Goal: Task Accomplishment & Management: Complete application form

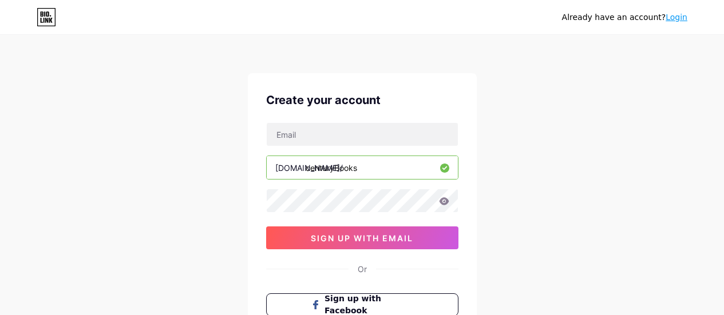
scroll to position [62, 0]
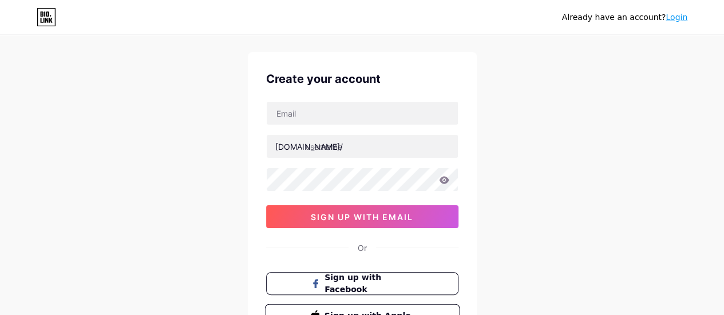
scroll to position [17, 0]
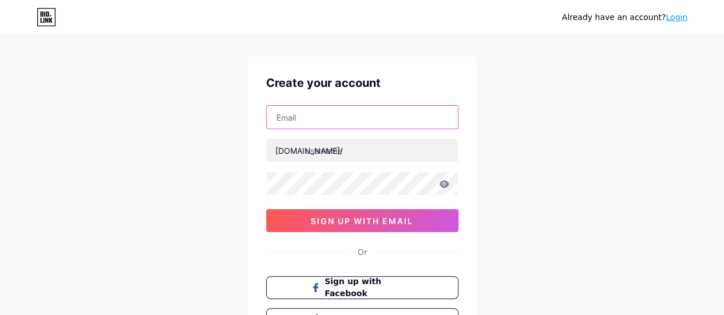
click at [316, 117] on input "text" at bounding box center [362, 117] width 191 height 23
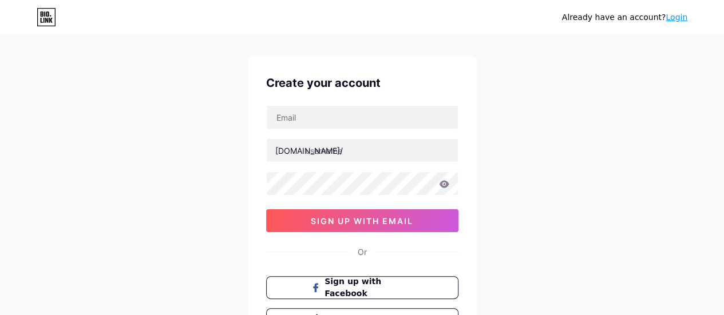
click at [220, 142] on div "Already have an account? Login Create your account [DOMAIN_NAME]/ sign up with …" at bounding box center [362, 202] width 724 height 438
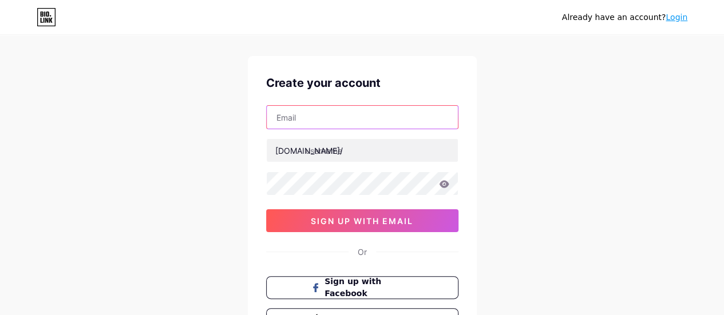
click at [318, 118] on input "text" at bounding box center [362, 117] width 191 height 23
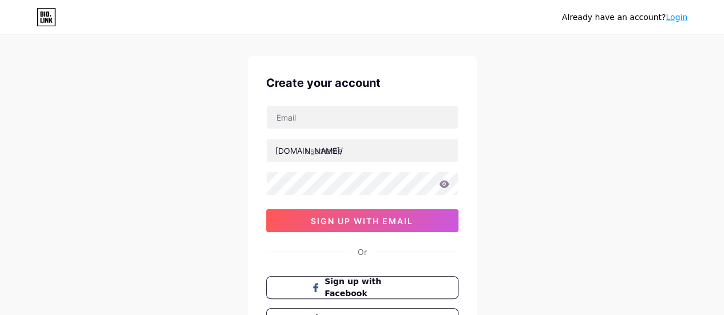
click at [155, 204] on div "Already have an account? Login Create your account [DOMAIN_NAME]/ sign up with …" at bounding box center [362, 202] width 724 height 438
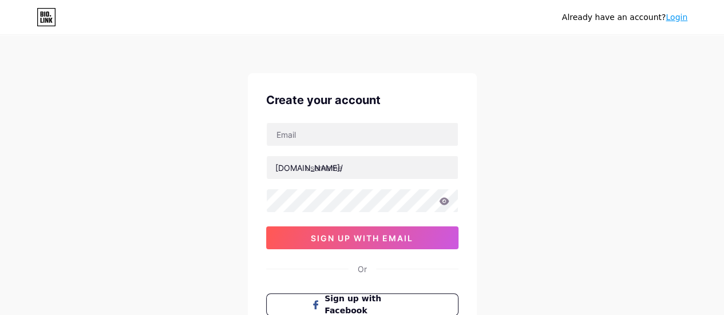
scroll to position [0, 0]
click at [292, 136] on input "text" at bounding box center [362, 134] width 191 height 23
type input "[EMAIL_ADDRESS][DOMAIN_NAME]"
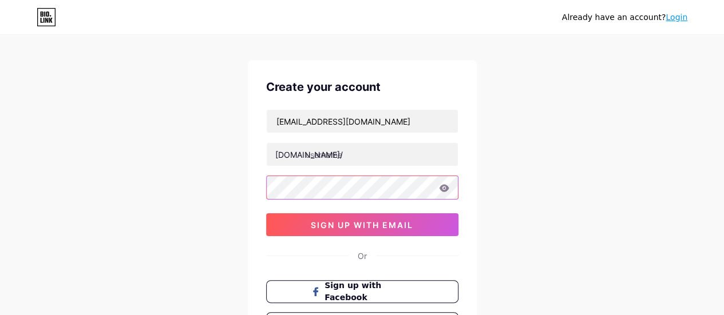
scroll to position [34, 0]
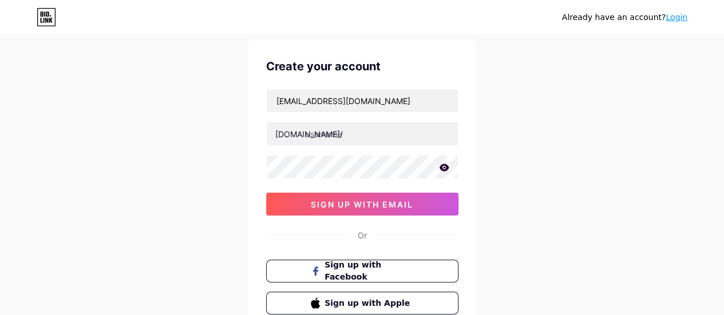
click at [334, 200] on span "sign up with email" at bounding box center [362, 205] width 102 height 10
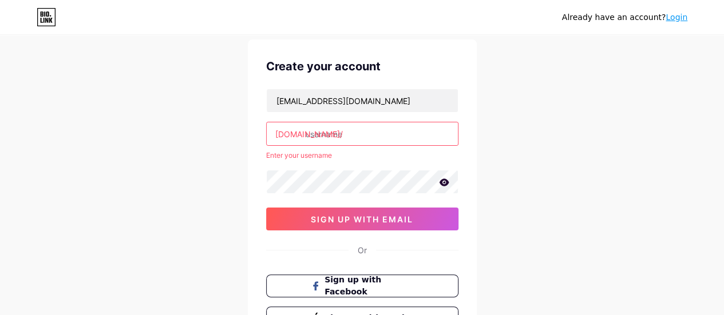
click at [335, 138] on input "text" at bounding box center [362, 133] width 191 height 23
type input "m"
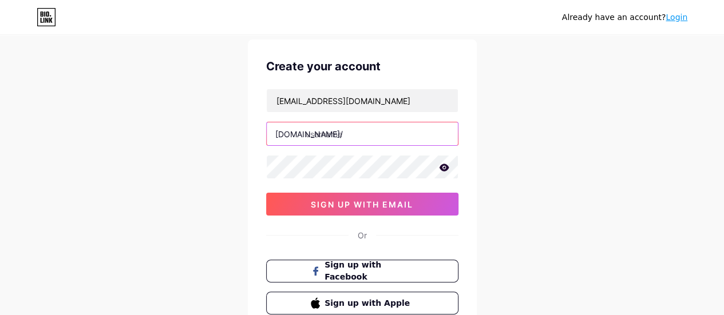
type input "m"
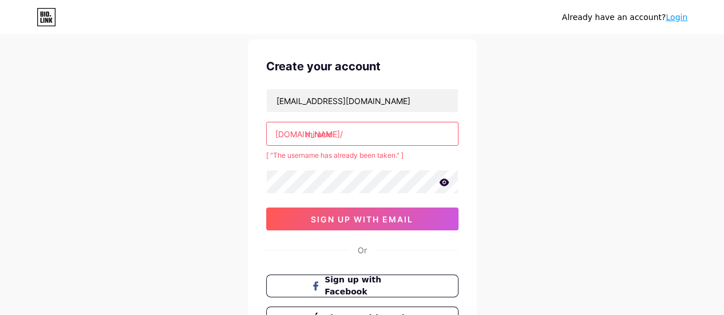
click at [341, 134] on input "miracle" at bounding box center [362, 133] width 191 height 23
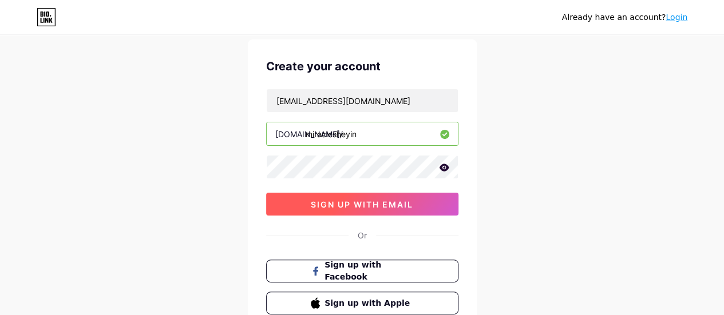
type input "miraclesheyin"
click at [407, 200] on span "sign up with email" at bounding box center [362, 205] width 102 height 10
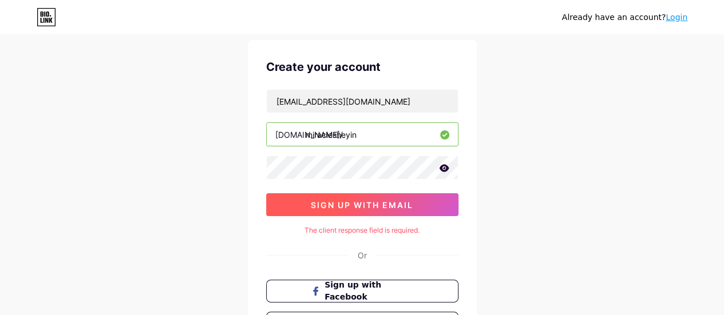
scroll to position [28, 0]
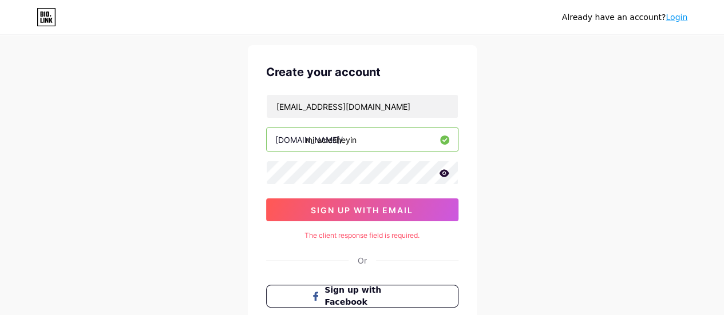
click at [444, 172] on icon at bounding box center [444, 172] width 10 height 7
click at [444, 172] on icon at bounding box center [443, 174] width 10 height 8
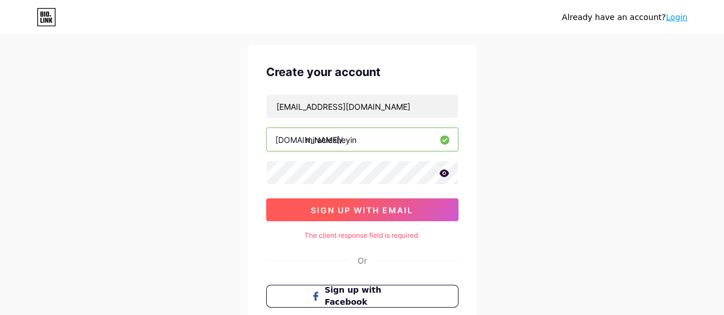
click at [435, 210] on button "sign up with email" at bounding box center [362, 210] width 192 height 23
click at [428, 208] on button "sign up with email" at bounding box center [362, 210] width 192 height 23
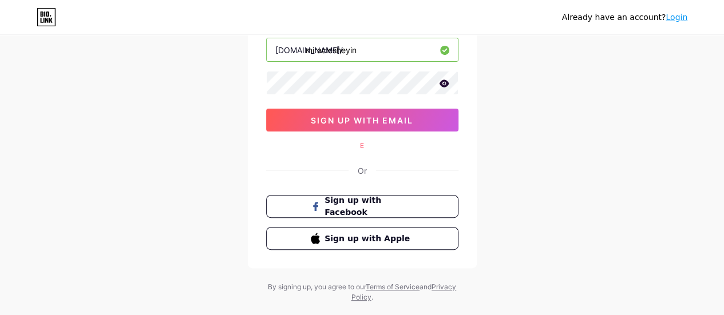
scroll to position [141, 0]
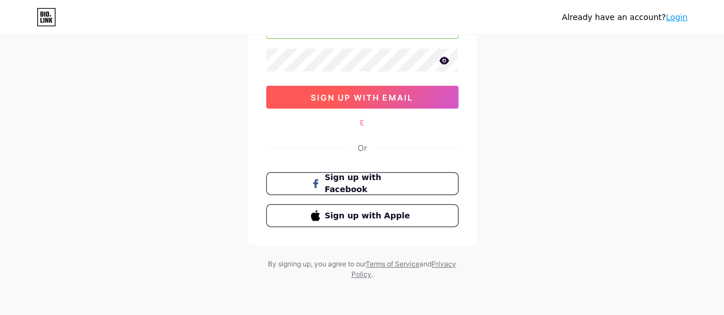
click at [334, 94] on span "sign up with email" at bounding box center [362, 98] width 102 height 10
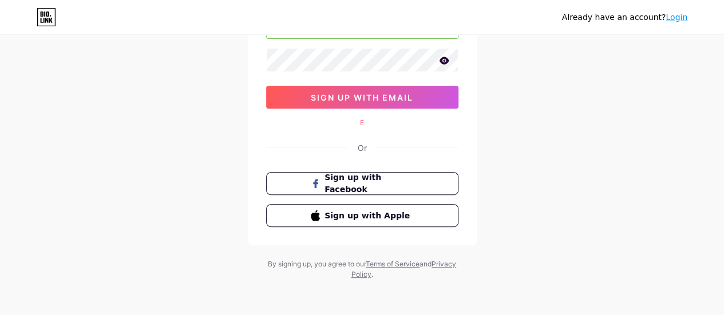
click at [431, 124] on div "E" at bounding box center [362, 123] width 192 height 10
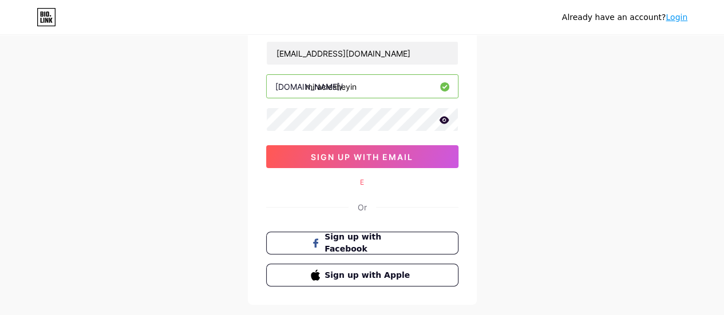
scroll to position [0, 0]
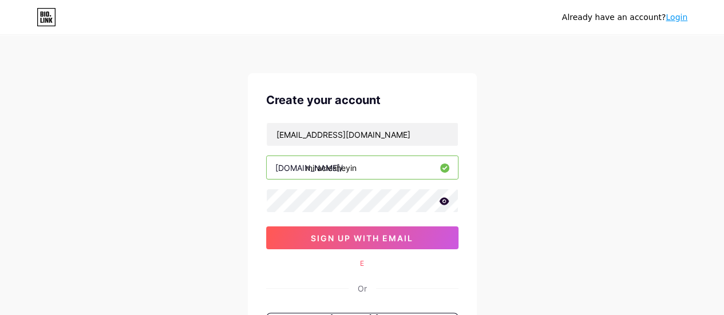
click at [378, 171] on input "miraclesheyin" at bounding box center [362, 167] width 191 height 23
drag, startPoint x: 379, startPoint y: 129, endPoint x: 203, endPoint y: 126, distance: 175.7
click at [203, 126] on div "Already have an account? Login Create your account [EMAIL_ADDRESS][DOMAIN_NAME]…" at bounding box center [362, 228] width 724 height 457
click at [179, 197] on div "Already have an account? Login Create your account [EMAIL_ADDRESS][DOMAIN_NAME]…" at bounding box center [362, 228] width 724 height 457
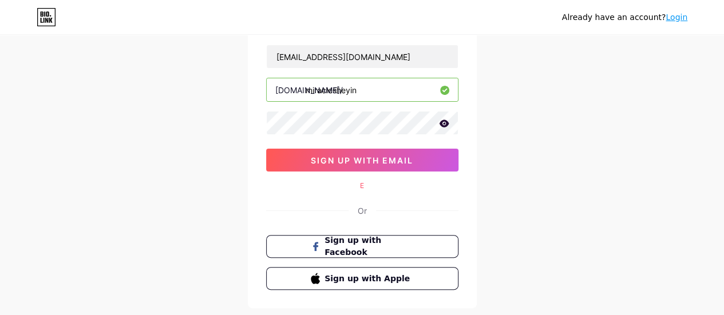
scroll to position [76, 0]
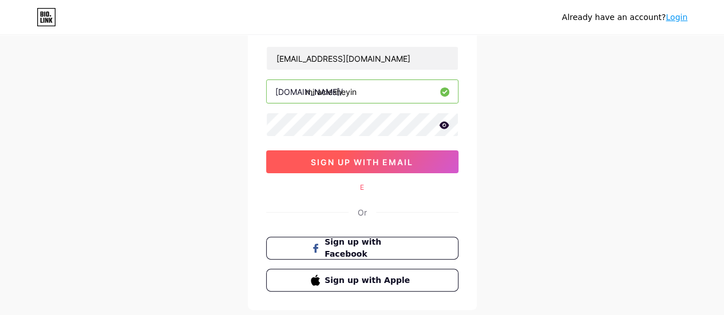
click at [349, 163] on span "sign up with email" at bounding box center [362, 162] width 102 height 10
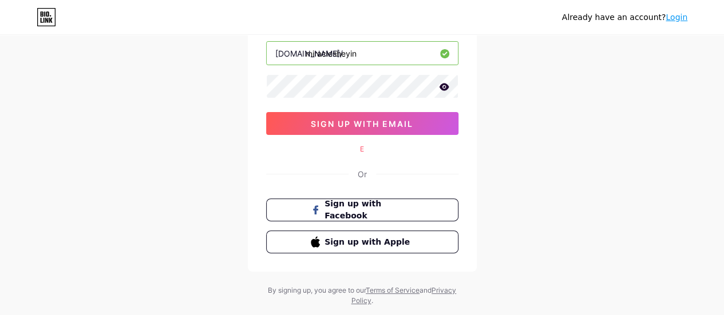
scroll to position [141, 0]
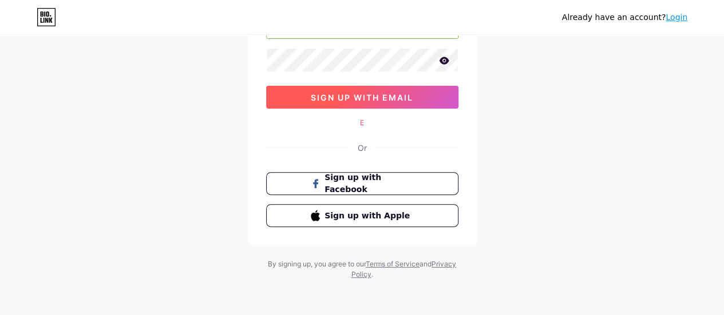
click at [403, 89] on button "sign up with email" at bounding box center [362, 97] width 192 height 23
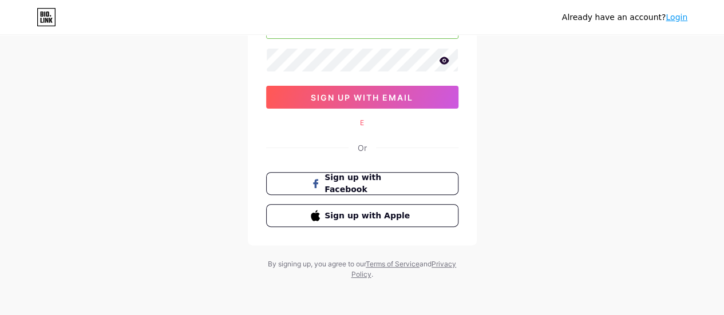
click at [118, 79] on div "Already have an account? Login Create your account [EMAIL_ADDRESS][DOMAIN_NAME]…" at bounding box center [362, 87] width 724 height 457
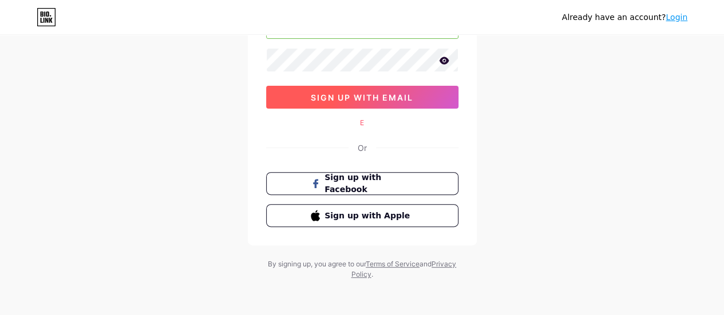
click at [308, 89] on button "sign up with email" at bounding box center [362, 97] width 192 height 23
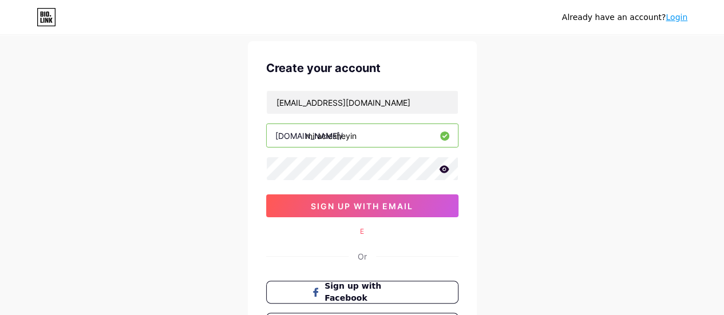
scroll to position [0, 0]
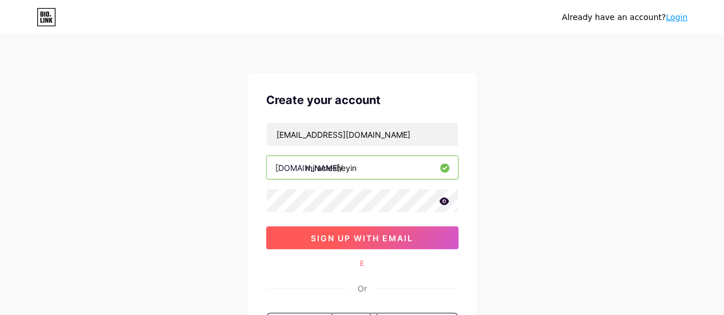
click at [364, 237] on span "sign up with email" at bounding box center [362, 238] width 102 height 10
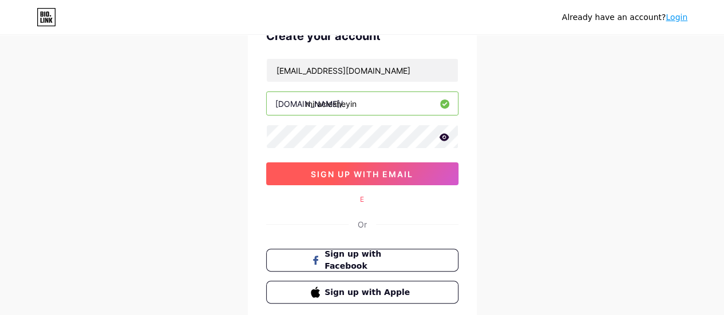
scroll to position [141, 0]
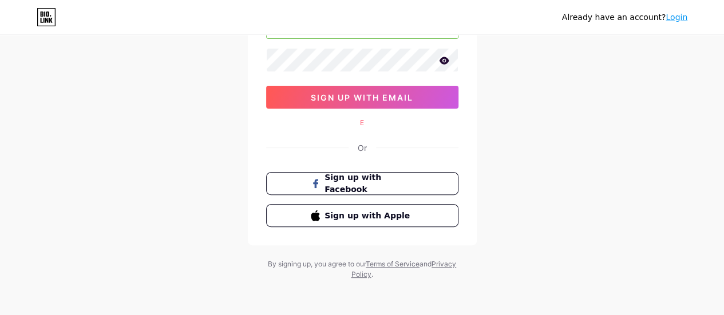
click at [47, 26] on div "Already have an account? Login" at bounding box center [362, 17] width 724 height 34
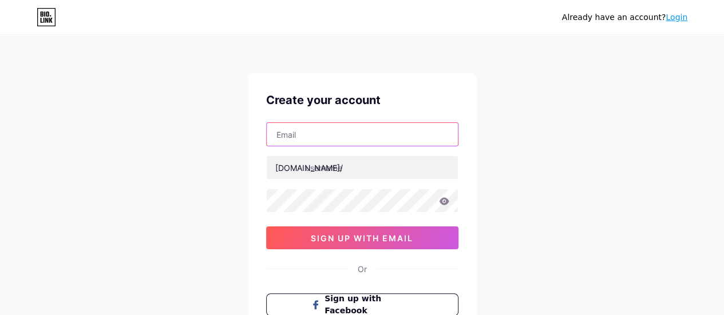
click at [367, 141] on input "text" at bounding box center [362, 134] width 191 height 23
type input "[EMAIL_ADDRESS][DOMAIN_NAME]"
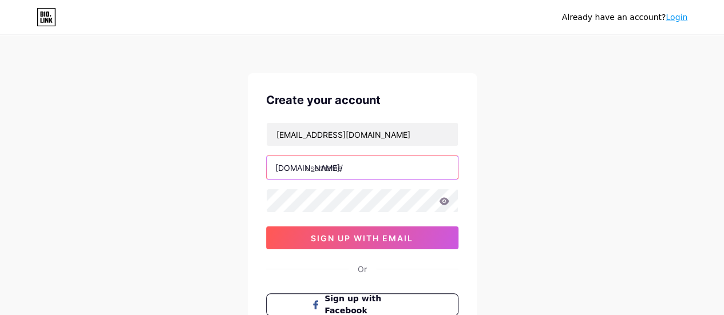
click at [340, 160] on input "text" at bounding box center [362, 167] width 191 height 23
paste input "miraclesheyingmail.com"
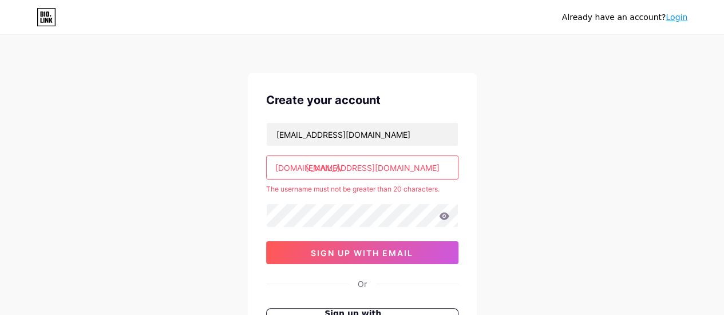
drag, startPoint x: 351, startPoint y: 165, endPoint x: 428, endPoint y: 163, distance: 76.7
click at [428, 163] on input "[EMAIL_ADDRESS][DOMAIN_NAME]" at bounding box center [362, 167] width 191 height 23
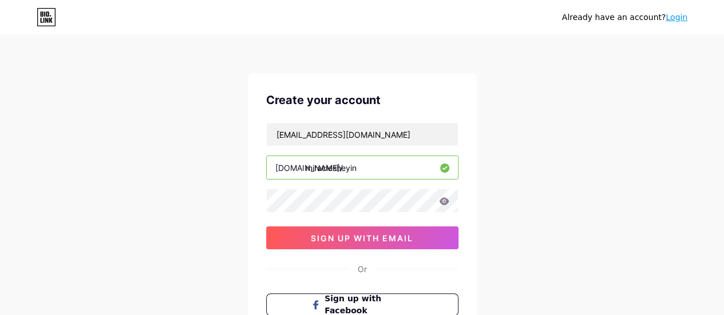
type input "miraclesheyin"
click at [395, 220] on div "miraclesheyin@gmail.com bio.link/ miraclesheyin sign up with email" at bounding box center [362, 185] width 192 height 127
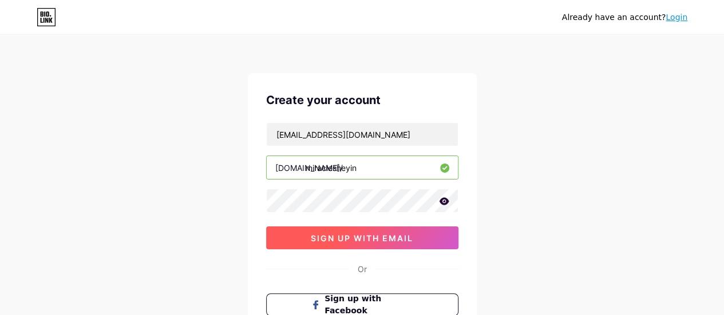
click at [405, 233] on span "sign up with email" at bounding box center [362, 238] width 102 height 10
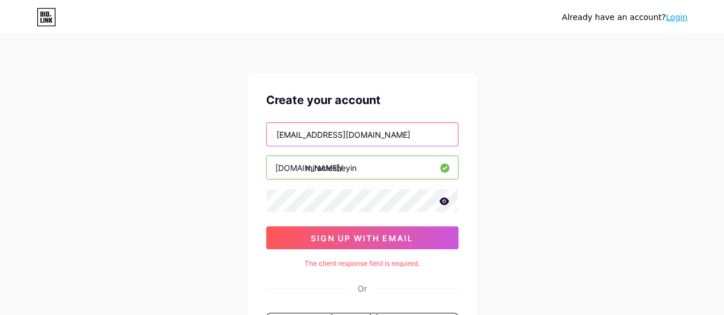
click at [394, 128] on input "[EMAIL_ADDRESS][DOMAIN_NAME]" at bounding box center [362, 134] width 191 height 23
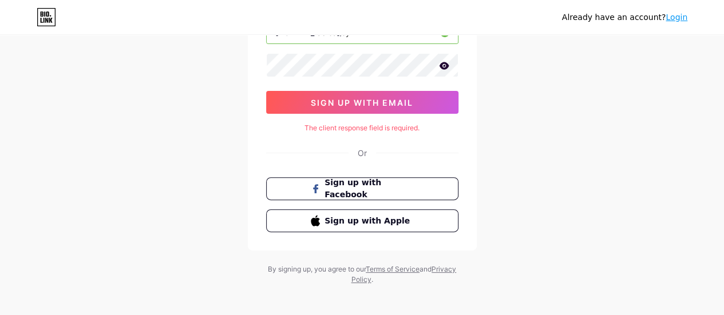
scroll to position [141, 0]
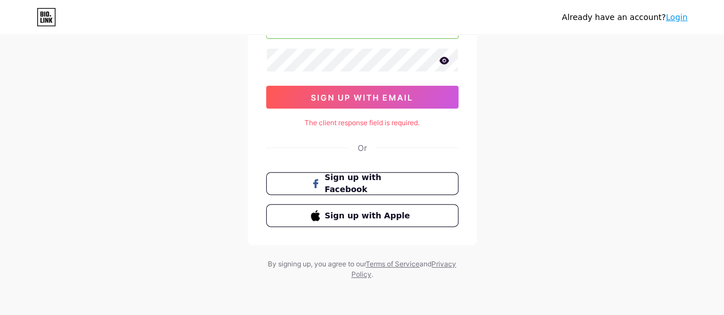
click at [354, 111] on div "Create your account miraclesheyin@gmail.com bio.link/ miraclesheyin sign up wit…" at bounding box center [362, 88] width 229 height 313
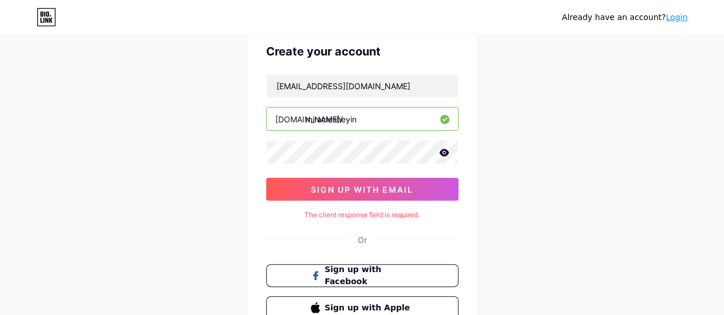
scroll to position [0, 0]
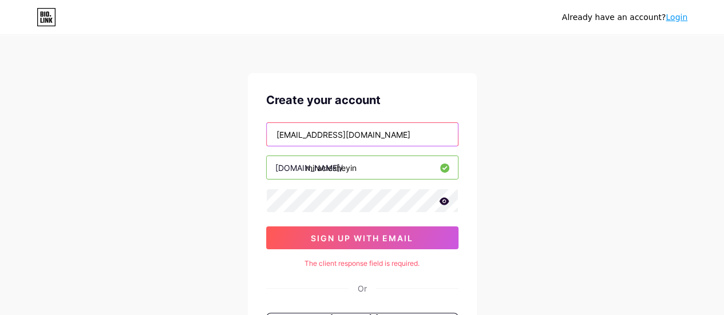
click at [390, 126] on input "[EMAIL_ADDRESS][DOMAIN_NAME]" at bounding box center [362, 134] width 191 height 23
click at [279, 134] on input "[EMAIL_ADDRESS][DOMAIN_NAME]" at bounding box center [362, 134] width 191 height 23
click at [208, 147] on div "Already have an account? Login Create your account miraclesheyin@gmail.com bio.…" at bounding box center [362, 228] width 724 height 457
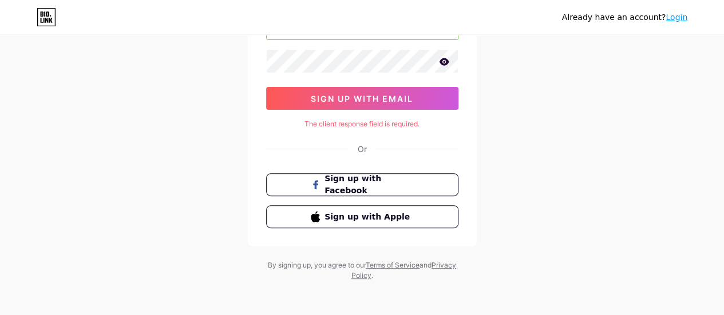
scroll to position [141, 0]
